Goal: Navigation & Orientation: Find specific page/section

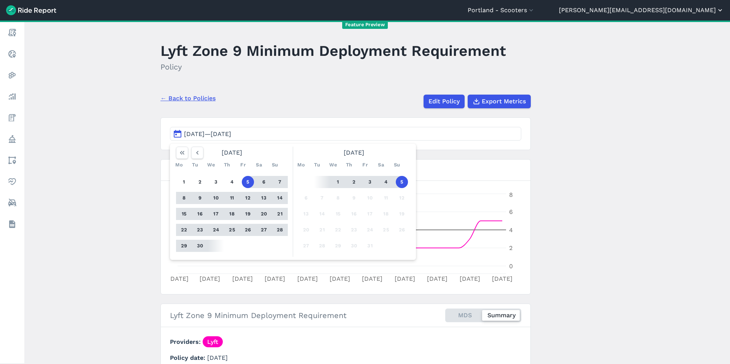
click at [681, 11] on button "[PERSON_NAME][EMAIL_ADDRESS][DOMAIN_NAME]" at bounding box center [641, 10] width 165 height 9
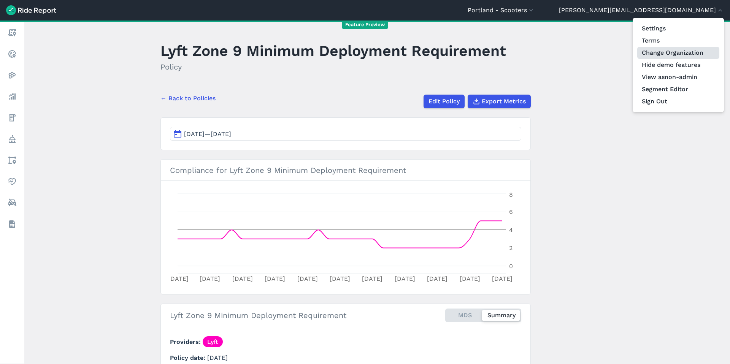
click at [671, 48] on link "Change Organization" at bounding box center [678, 53] width 82 height 12
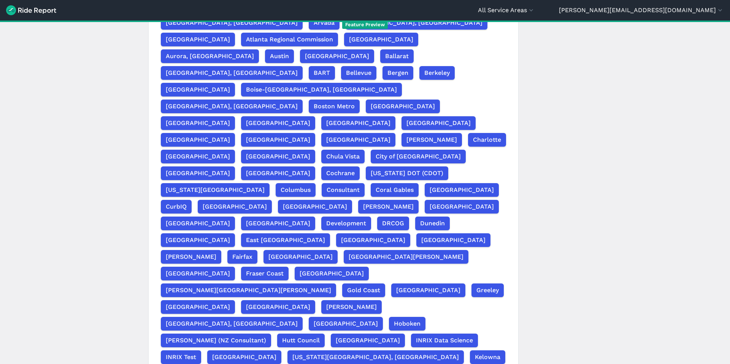
scroll to position [143, 0]
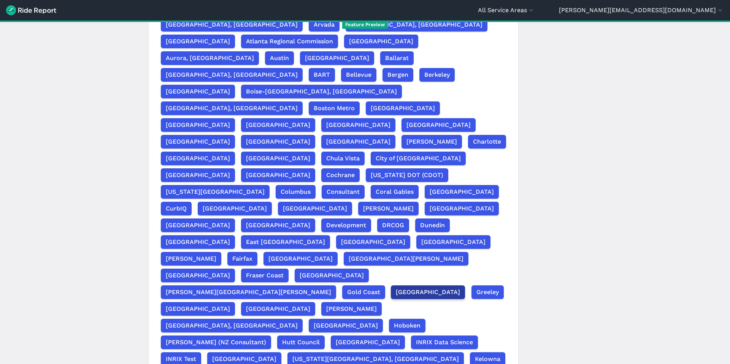
click at [396, 288] on span "[GEOGRAPHIC_DATA]" at bounding box center [428, 292] width 64 height 9
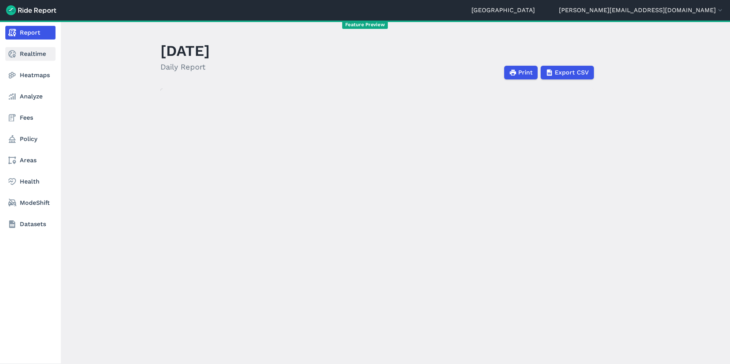
click at [20, 57] on link "Realtime" at bounding box center [30, 54] width 50 height 14
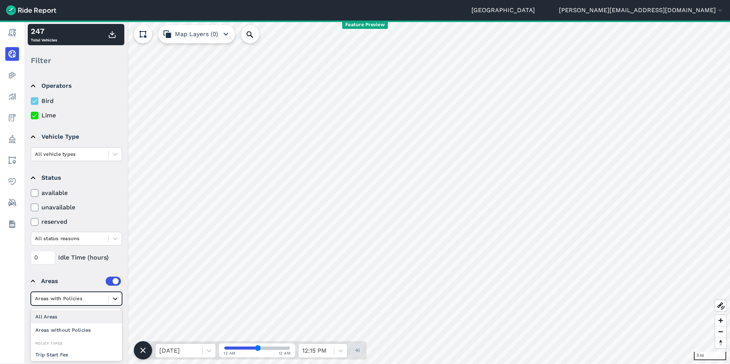
click at [115, 301] on icon at bounding box center [115, 299] width 8 height 8
click at [75, 315] on div "All Areas" at bounding box center [76, 316] width 91 height 13
click at [88, 301] on div at bounding box center [70, 298] width 70 height 9
click at [82, 258] on div "0 Idle Time (hours)" at bounding box center [76, 258] width 91 height 14
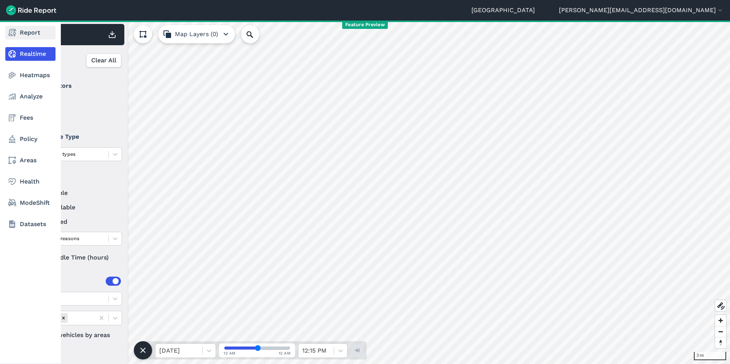
click at [24, 33] on link "Report" at bounding box center [30, 33] width 50 height 14
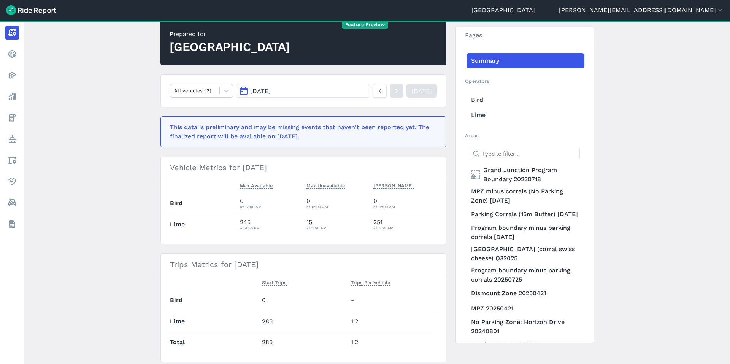
scroll to position [75, 0]
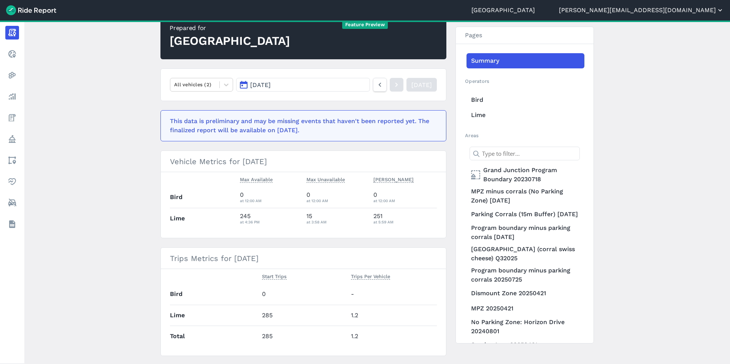
click at [705, 10] on button "[PERSON_NAME][EMAIL_ADDRESS][DOMAIN_NAME]" at bounding box center [641, 10] width 165 height 9
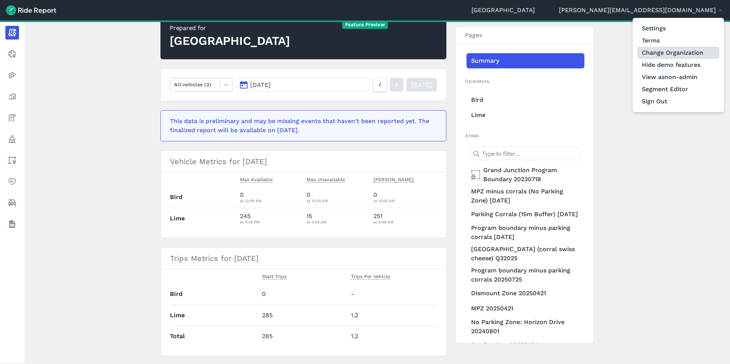
click at [664, 52] on link "Change Organization" at bounding box center [678, 53] width 82 height 12
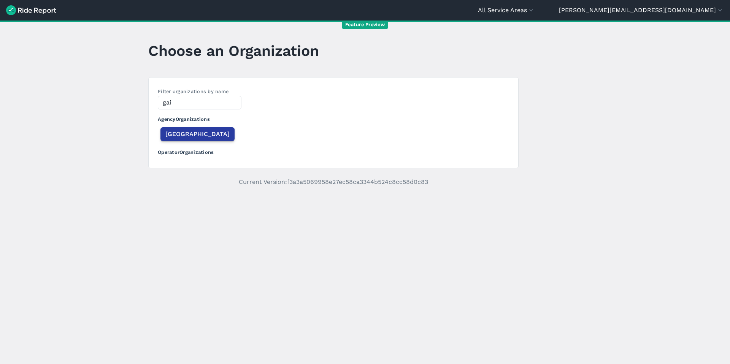
type input "gai"
click at [169, 137] on span "[GEOGRAPHIC_DATA]" at bounding box center [197, 134] width 64 height 9
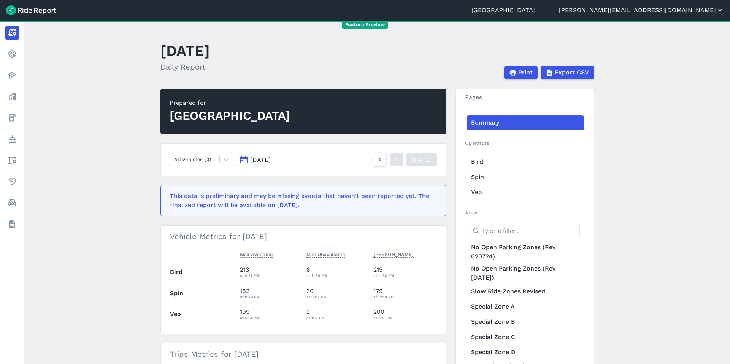
click at [689, 10] on button "[PERSON_NAME][EMAIL_ADDRESS][DOMAIN_NAME]" at bounding box center [641, 10] width 165 height 9
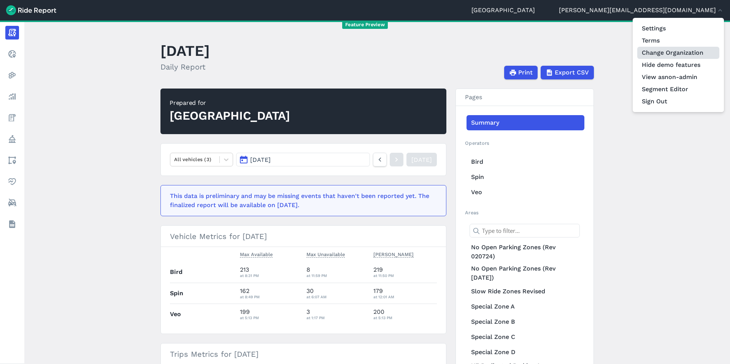
click at [676, 51] on link "Change Organization" at bounding box center [678, 53] width 82 height 12
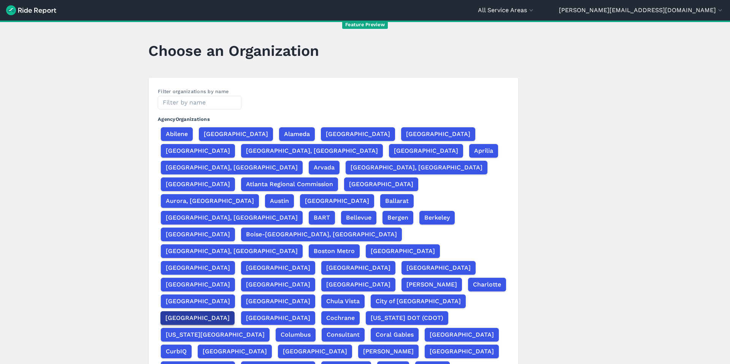
click at [230, 314] on span "[GEOGRAPHIC_DATA]" at bounding box center [197, 318] width 64 height 9
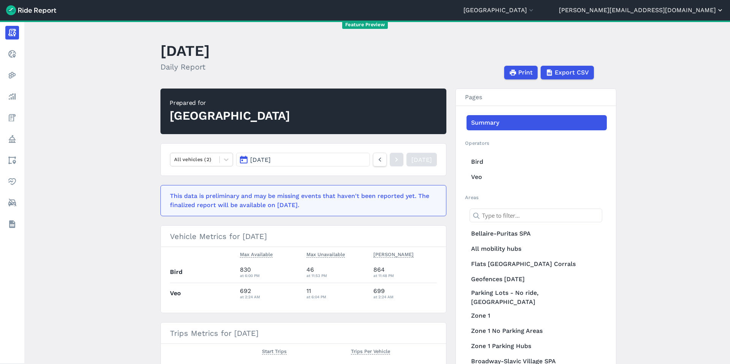
click at [699, 10] on button "[PERSON_NAME][EMAIL_ADDRESS][DOMAIN_NAME]" at bounding box center [641, 10] width 165 height 9
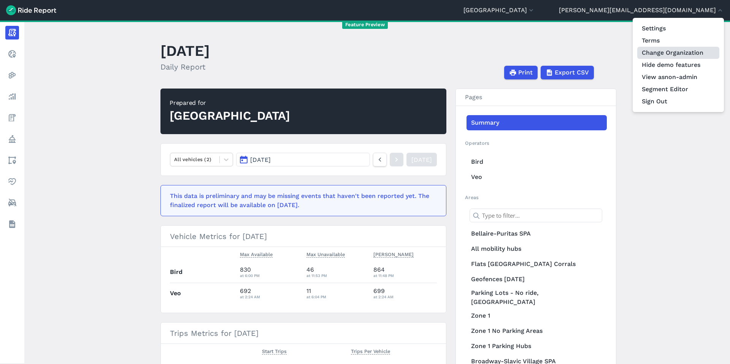
click at [678, 54] on link "Change Organization" at bounding box center [678, 53] width 82 height 12
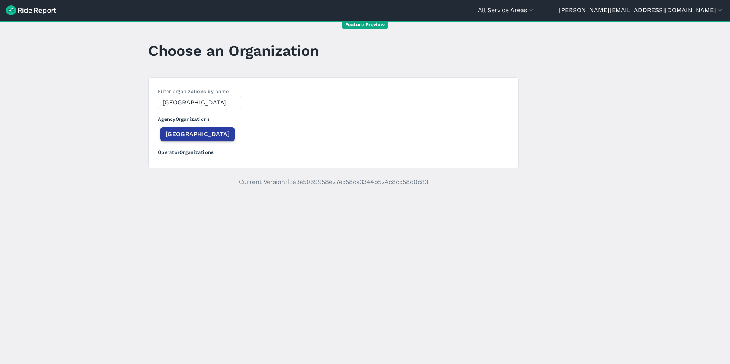
type input "[GEOGRAPHIC_DATA]"
click at [185, 138] on span "[GEOGRAPHIC_DATA]" at bounding box center [197, 134] width 64 height 9
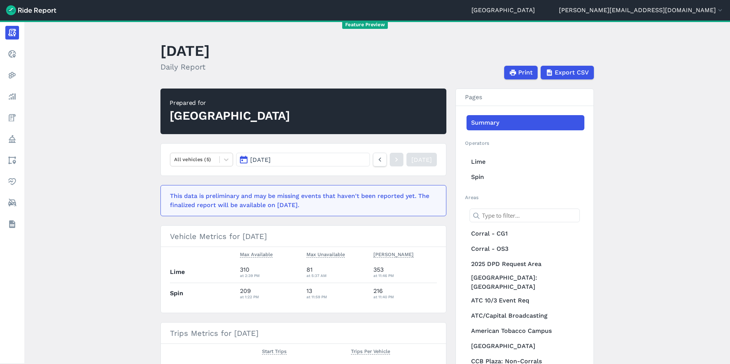
click at [672, 15] on header "Durham [EMAIL_ADDRESS][DOMAIN_NAME] Settings Terms Change Organization Hide dem…" at bounding box center [365, 10] width 730 height 21
click at [674, 13] on button "[PERSON_NAME][EMAIL_ADDRESS][DOMAIN_NAME]" at bounding box center [641, 10] width 165 height 9
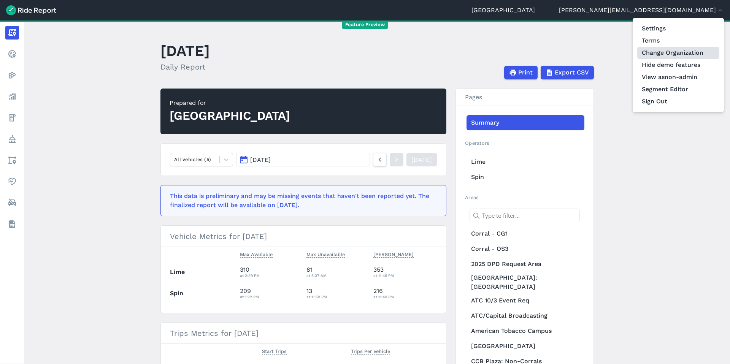
click at [673, 51] on link "Change Organization" at bounding box center [678, 53] width 82 height 12
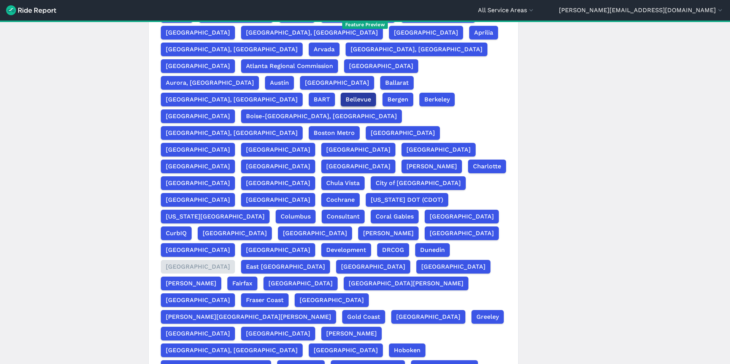
scroll to position [119, 0]
click at [252, 279] on span "Fairfax" at bounding box center [242, 283] width 20 height 9
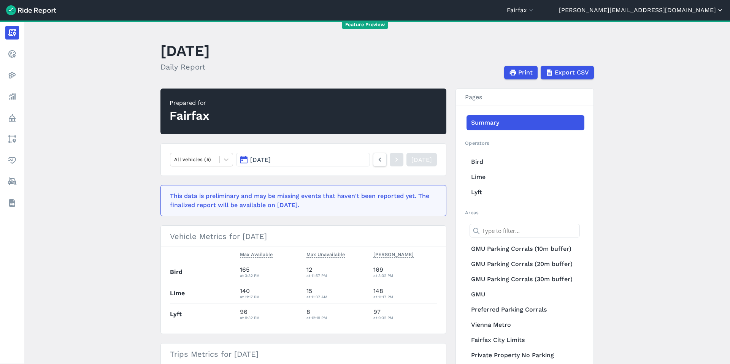
click at [704, 11] on button "[PERSON_NAME][EMAIL_ADDRESS][DOMAIN_NAME]" at bounding box center [641, 10] width 165 height 9
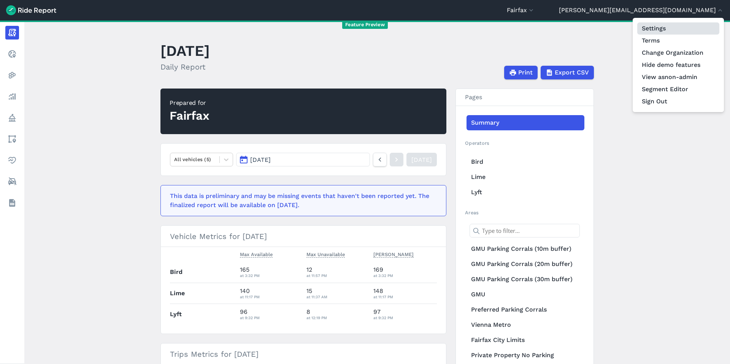
click at [656, 25] on link "Settings" at bounding box center [678, 28] width 82 height 12
